Goal: Obtain resource: Download file/media

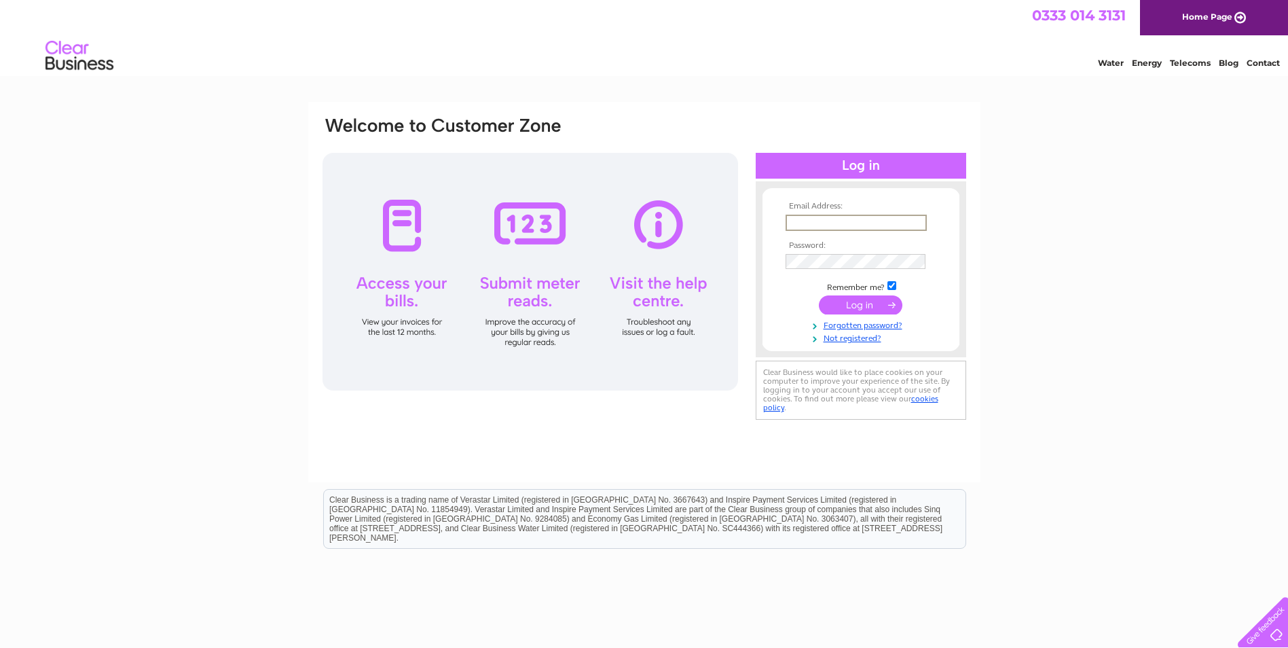
click at [827, 223] on input "text" at bounding box center [856, 223] width 141 height 16
type input "invoices@storagevault.com"
click at [819, 295] on input "submit" at bounding box center [861, 304] width 84 height 19
click at [858, 305] on input "submit" at bounding box center [861, 304] width 84 height 19
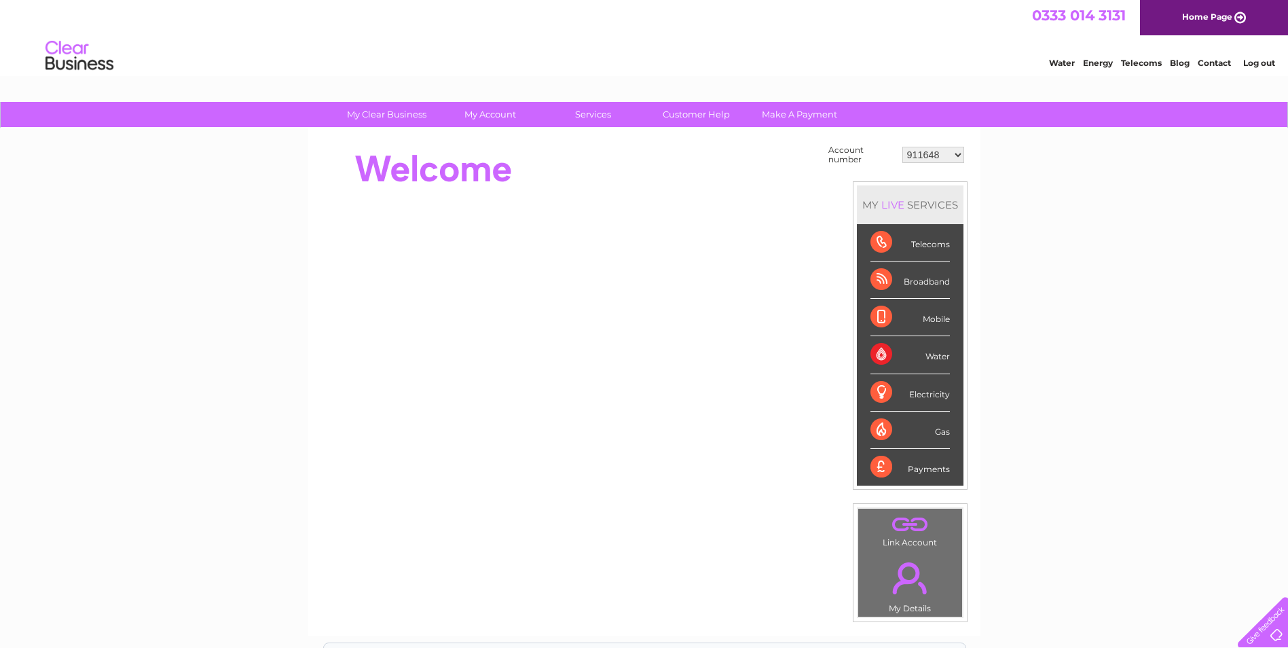
click at [958, 153] on select "911648 975946 979041 980046 990352 990353 990356 990361 997232 1080773 1081707 …" at bounding box center [934, 155] width 62 height 16
select select "1136916"
click at [903, 147] on select "911648 975946 979041 980046 990352 990353 990356 990361 997232 1080773 1081707 …" at bounding box center [934, 155] width 62 height 16
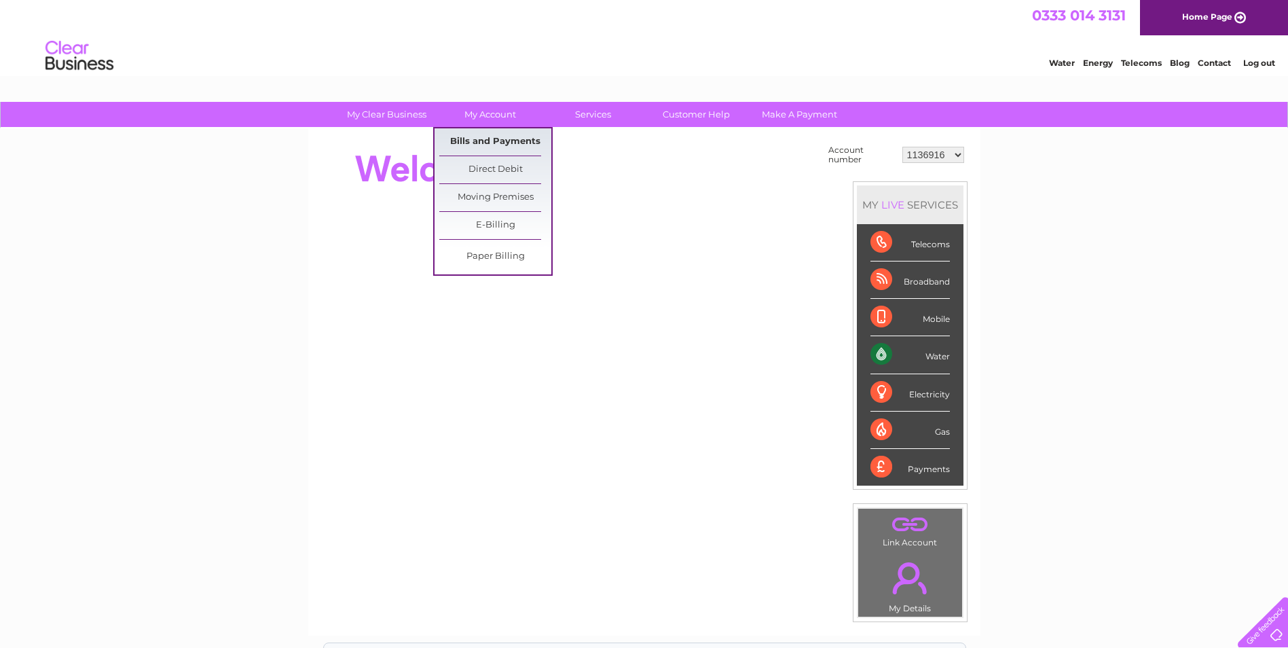
click at [486, 148] on link "Bills and Payments" at bounding box center [495, 141] width 112 height 27
click at [477, 141] on link "Bills and Payments" at bounding box center [495, 141] width 112 height 27
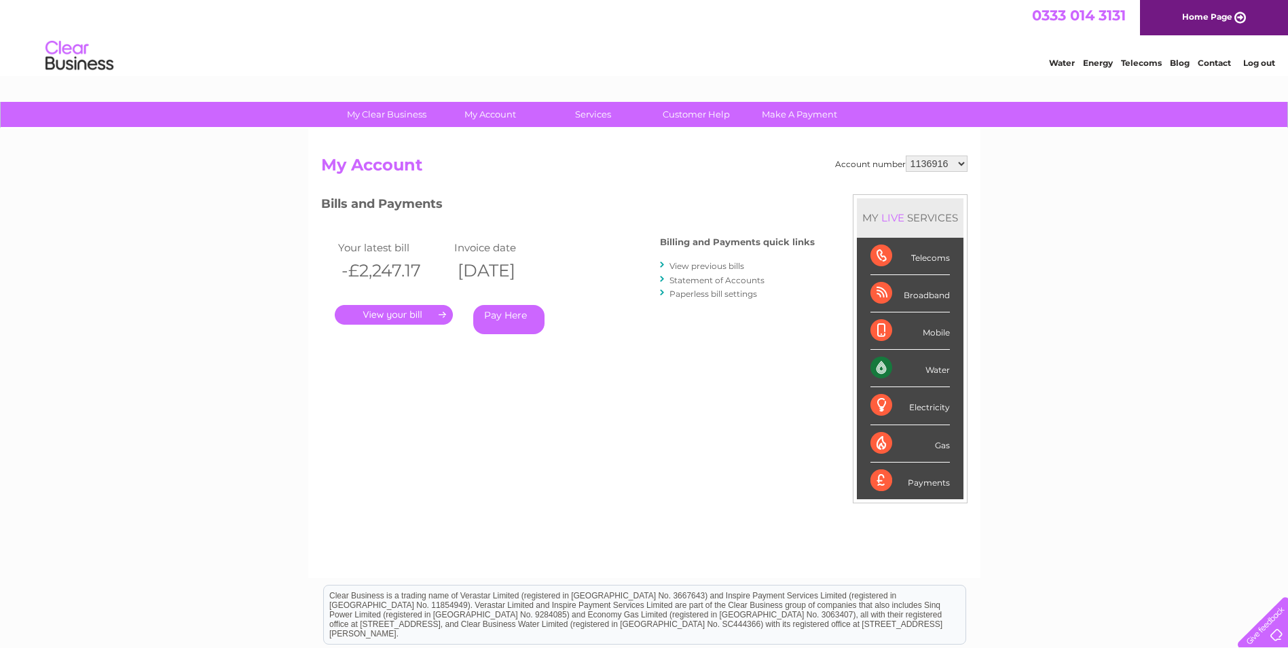
click at [717, 267] on link "View previous bills" at bounding box center [707, 266] width 75 height 10
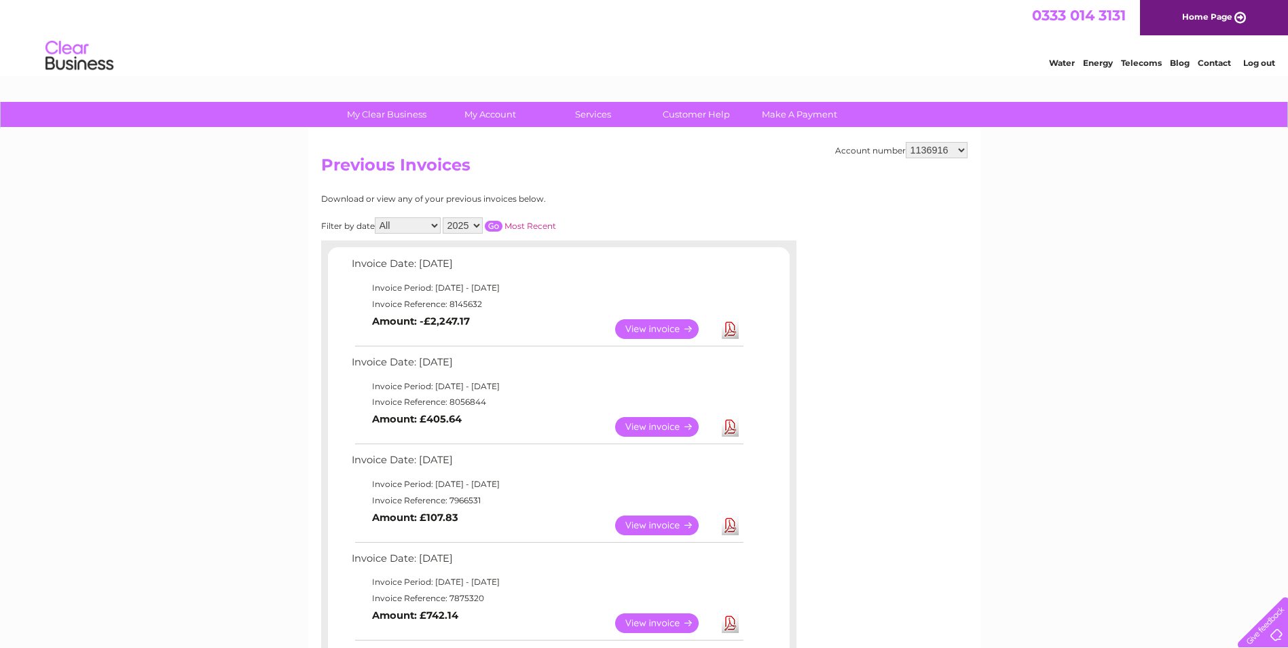
click at [636, 427] on link "View" at bounding box center [665, 427] width 100 height 20
click at [728, 427] on link "Download" at bounding box center [730, 427] width 17 height 20
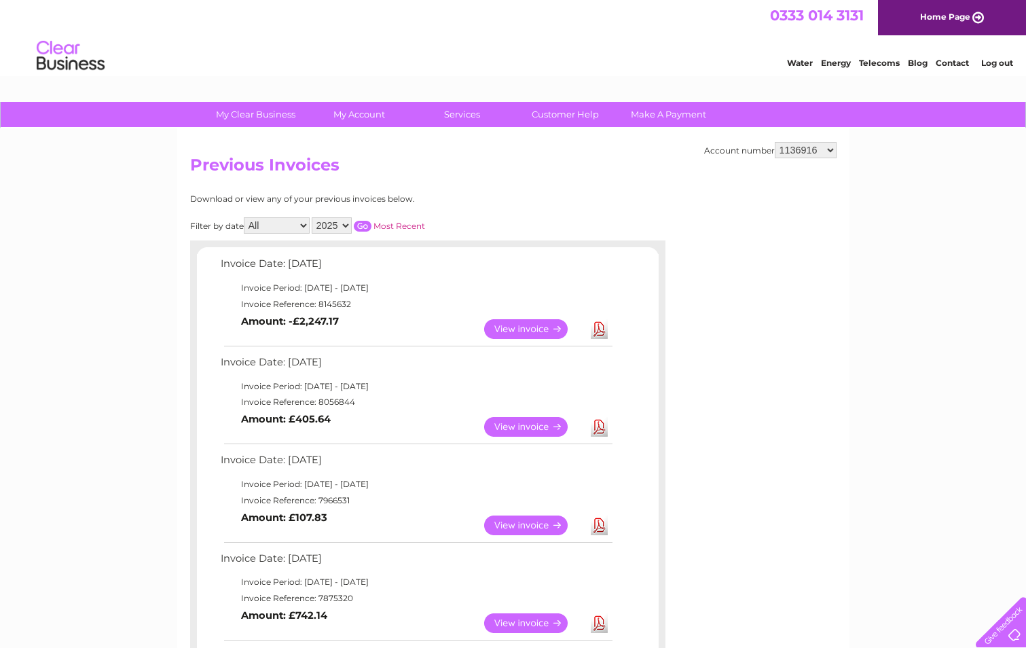
click at [290, 386] on td "Invoice Period: 1 September 2025 - 30 September 2025" at bounding box center [415, 386] width 397 height 16
click at [295, 359] on td "Invoice Date: 02 September 2025" at bounding box center [415, 365] width 397 height 25
click at [513, 430] on link "View" at bounding box center [534, 427] width 100 height 20
